Goal: Task Accomplishment & Management: Manage account settings

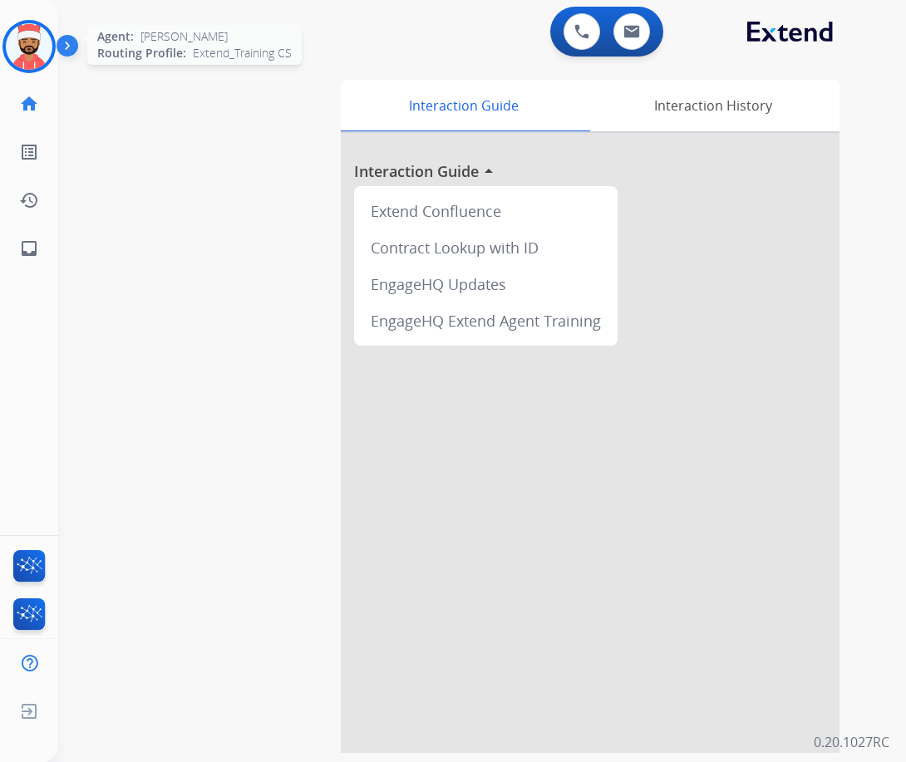
click at [29, 47] on img at bounding box center [29, 46] width 47 height 47
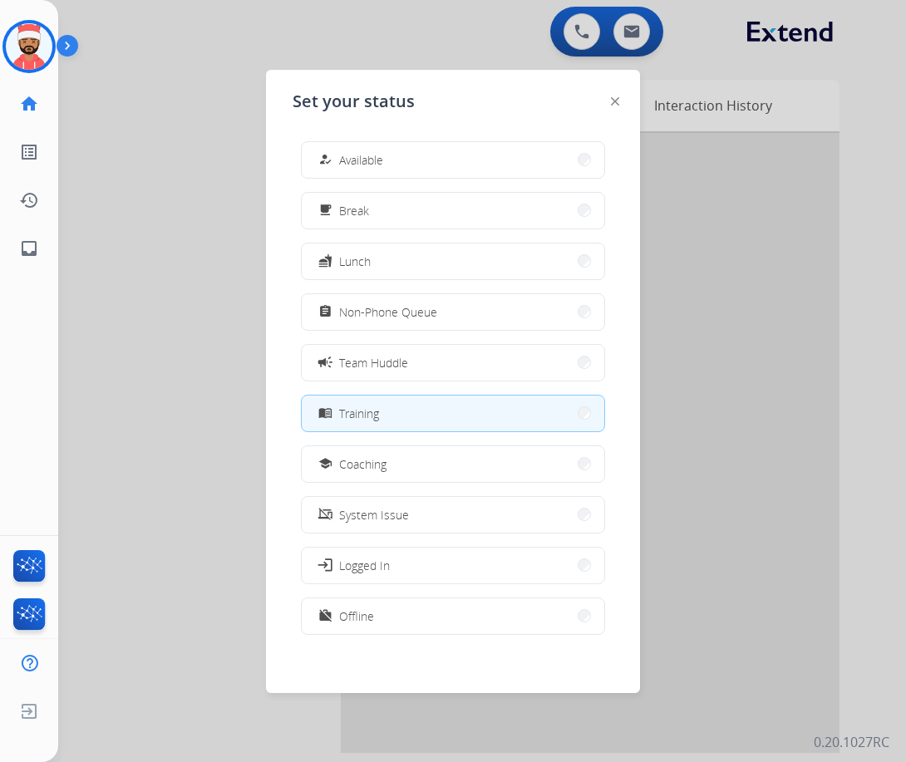
drag, startPoint x: 387, startPoint y: 626, endPoint x: 204, endPoint y: 662, distance: 186.3
click at [386, 626] on button "work_off Offline" at bounding box center [453, 616] width 303 height 36
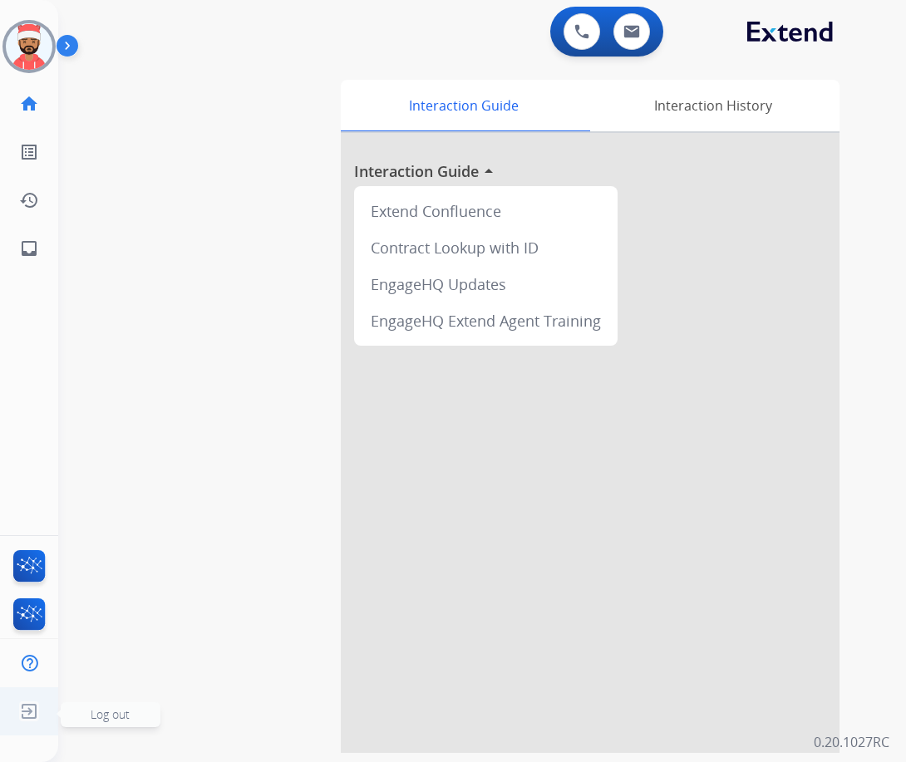
click at [26, 718] on img at bounding box center [29, 712] width 30 height 32
click at [32, 705] on img at bounding box center [29, 712] width 30 height 32
